Goal: Transaction & Acquisition: Purchase product/service

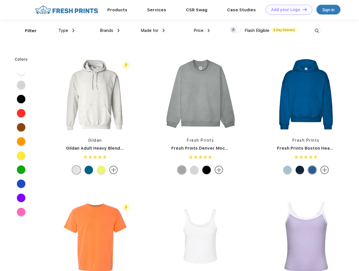
scroll to position [0, 0]
click at [287, 10] on link "Add your Logo Design Tool" at bounding box center [289, 10] width 47 height 10
click at [0, 0] on div "Design Tool" at bounding box center [0, 0] width 0 height 0
click at [302, 9] on link "Add your Logo Design Tool" at bounding box center [289, 10] width 47 height 10
click at [27, 31] on div "Filter" at bounding box center [31, 31] width 12 height 6
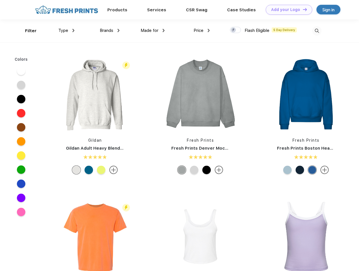
click at [67, 30] on span "Type" at bounding box center [63, 30] width 10 height 5
click at [110, 30] on span "Brands" at bounding box center [107, 30] width 14 height 5
click at [153, 30] on span "Made for" at bounding box center [150, 30] width 18 height 5
click at [202, 30] on span "Price" at bounding box center [199, 30] width 10 height 5
click at [236, 30] on div at bounding box center [235, 30] width 11 height 6
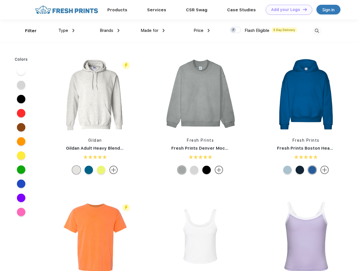
click at [234, 30] on input "checkbox" at bounding box center [232, 28] width 4 height 4
click at [317, 31] on img at bounding box center [316, 30] width 9 height 9
